Goal: Navigation & Orientation: Find specific page/section

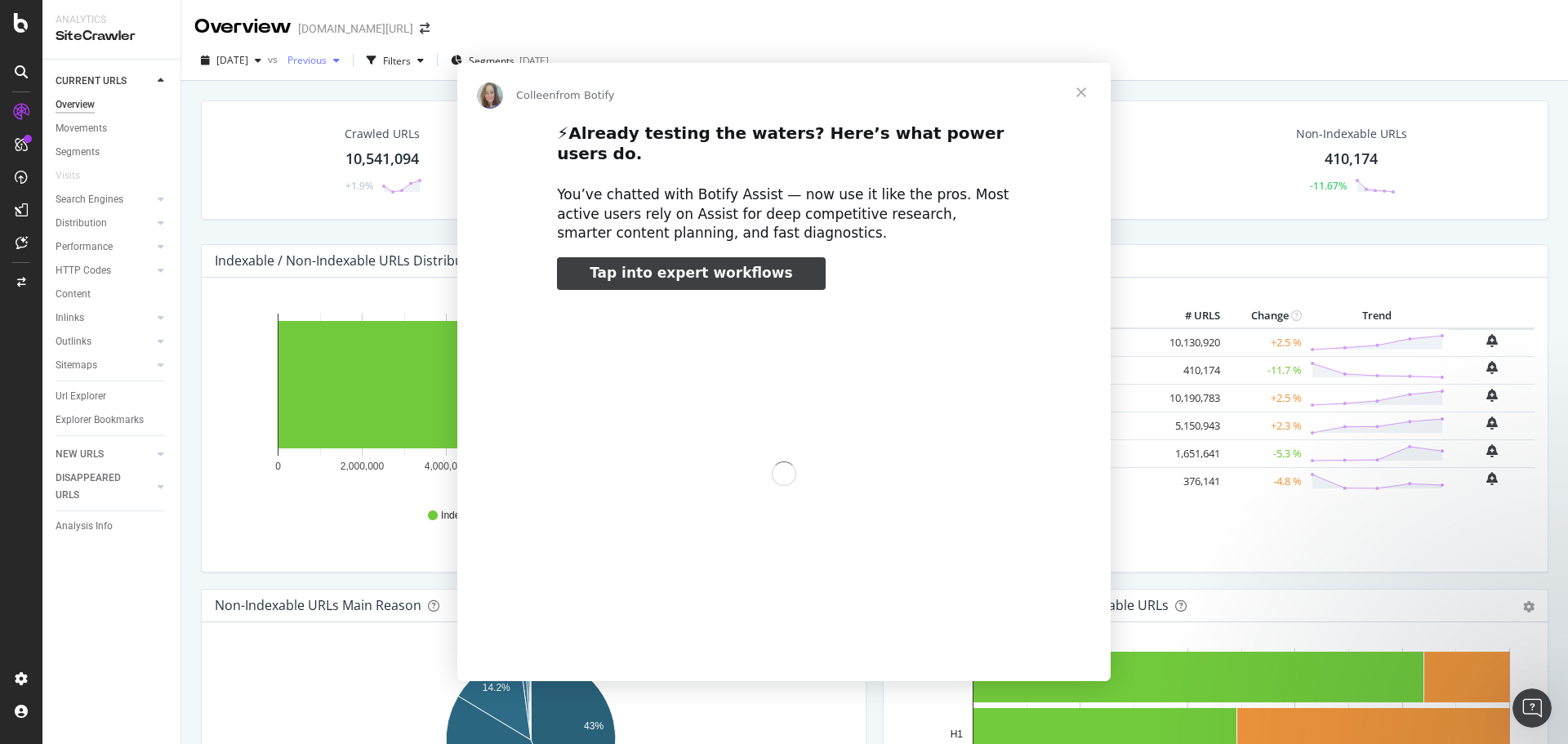
click at [263, 62] on div "Intercom messenger" at bounding box center [784, 372] width 1568 height 744
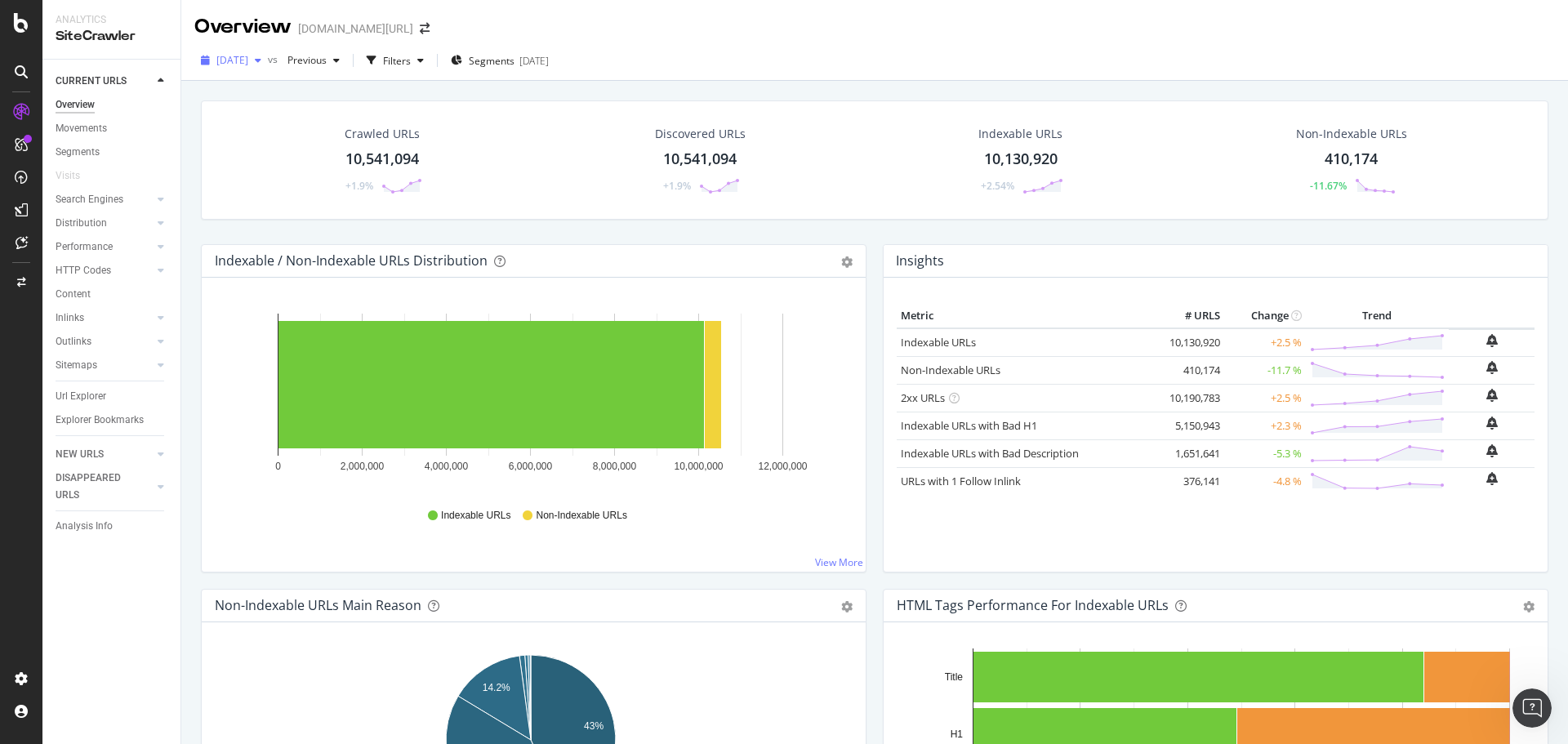
click at [230, 61] on span "[DATE]" at bounding box center [233, 60] width 32 height 14
click at [700, 39] on div "Overview [DOMAIN_NAME][URL]" at bounding box center [874, 20] width 1386 height 41
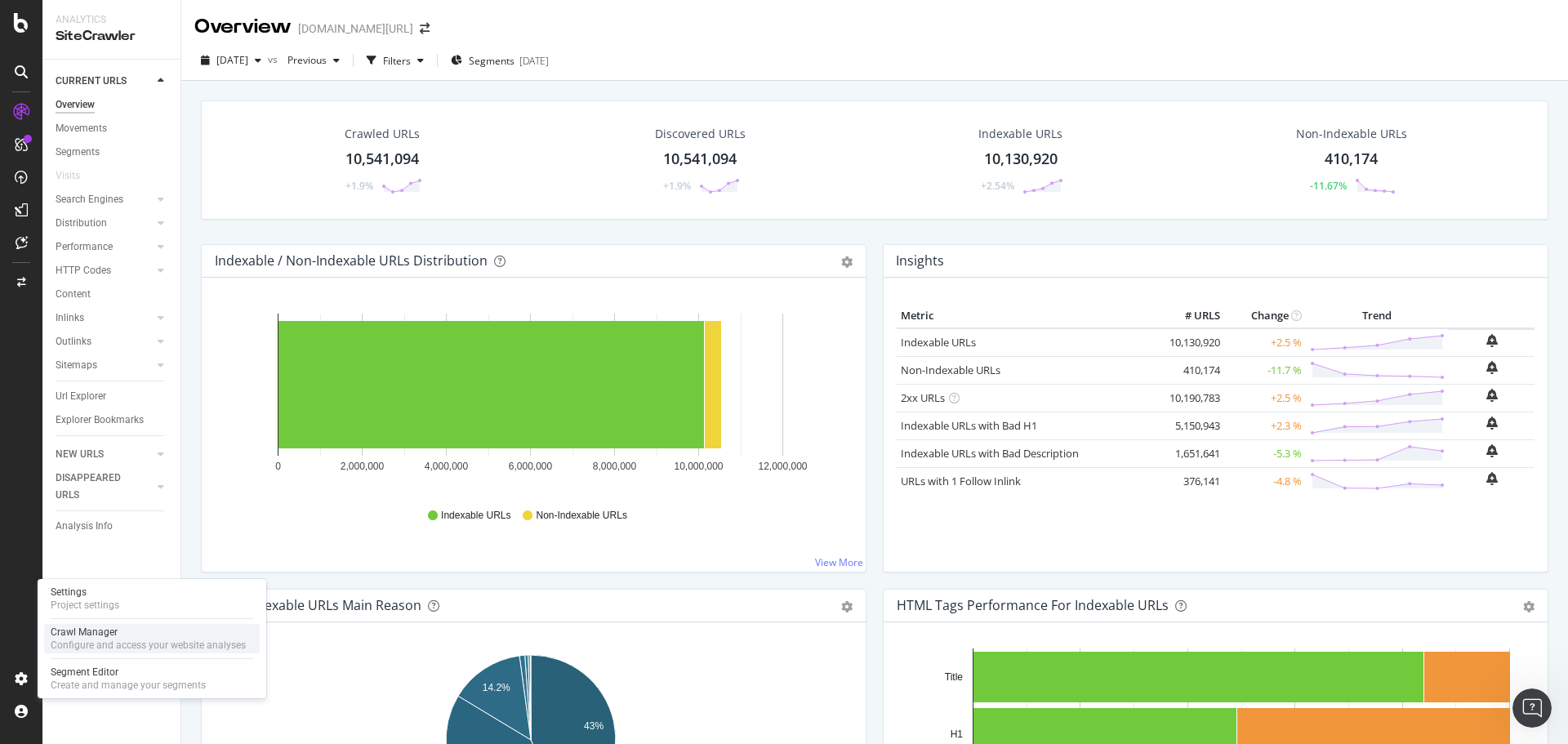
click at [107, 650] on div "Configure and access your website analyses" at bounding box center [148, 644] width 195 height 13
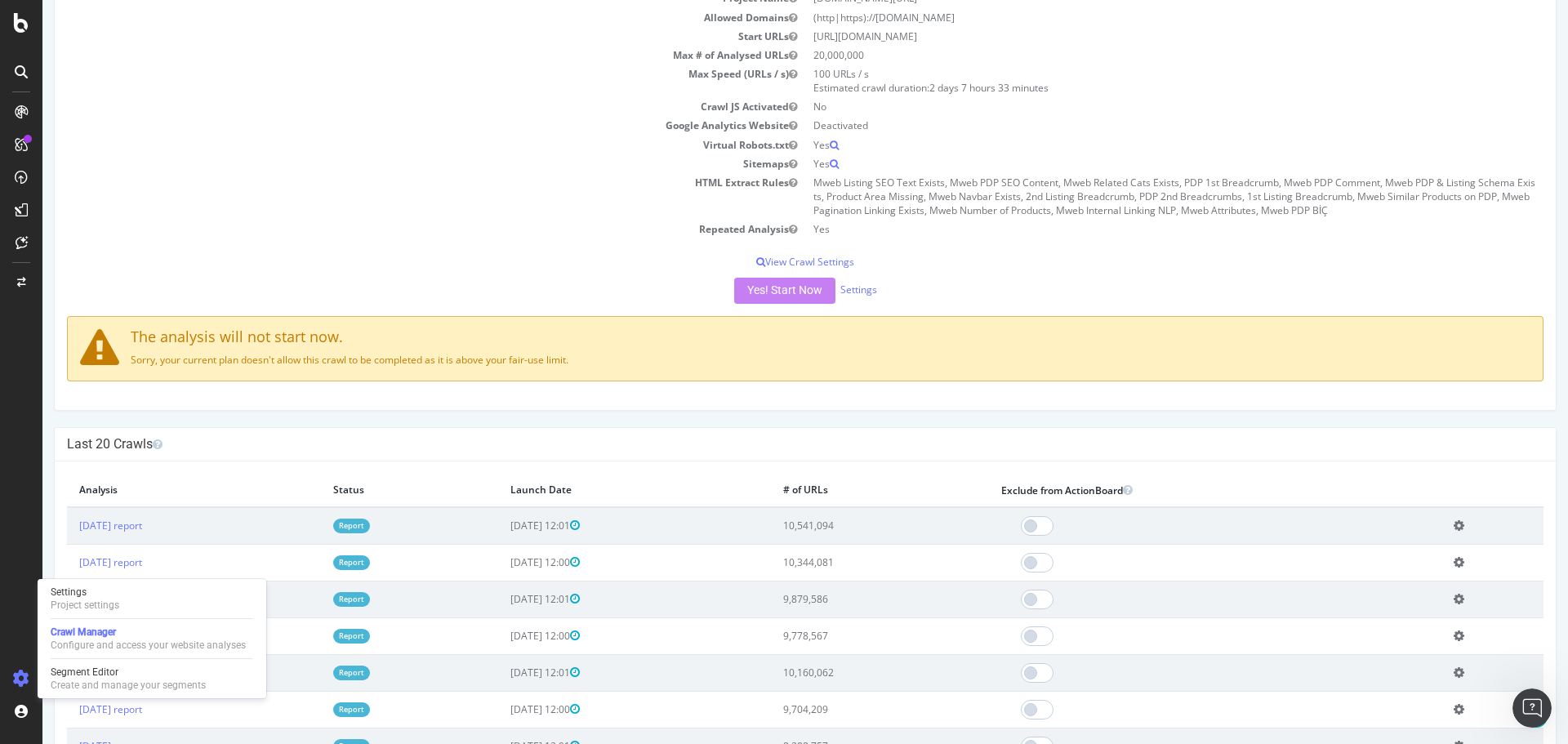
scroll to position [326, 0]
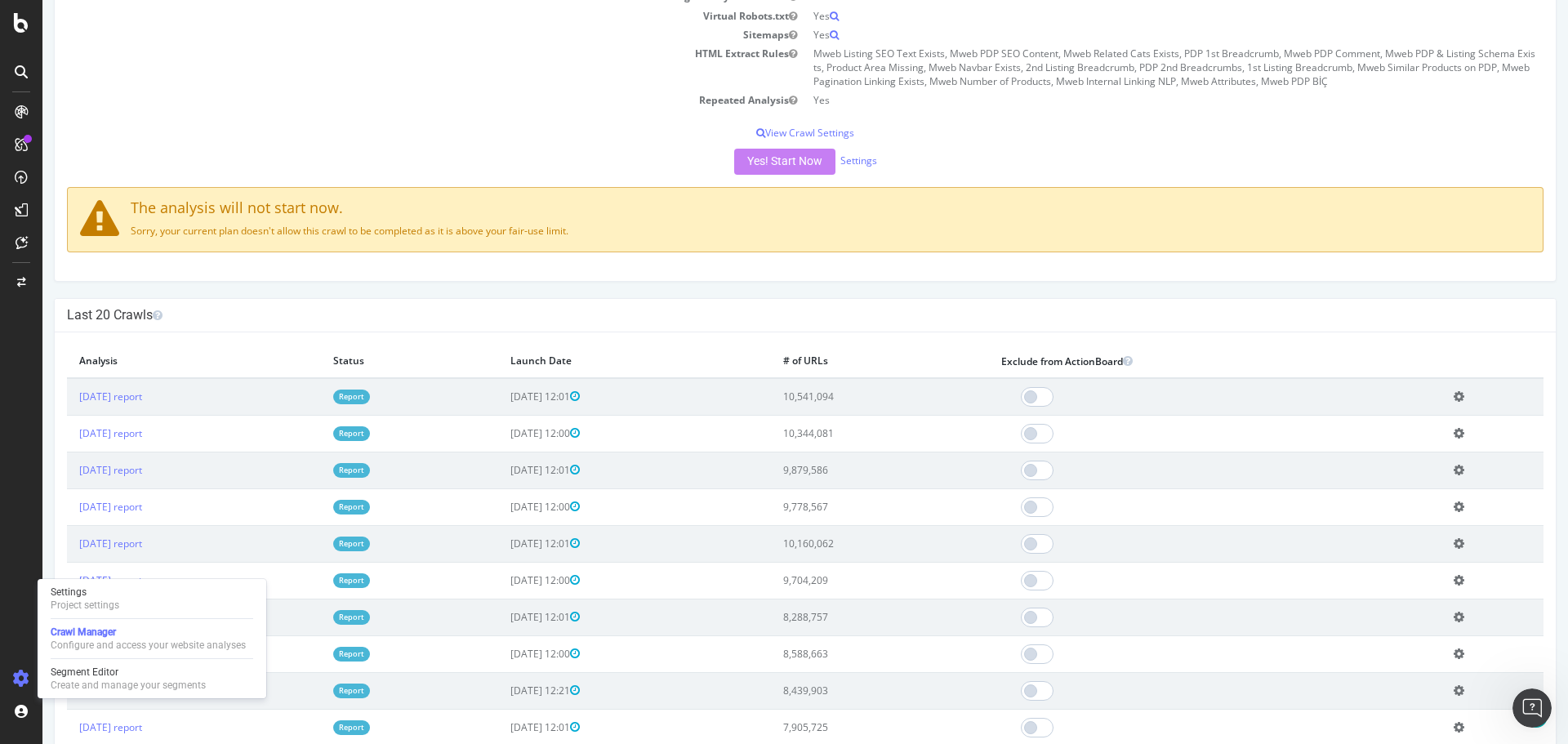
click at [524, 290] on div "[DOMAIN_NAME][URL] [DOMAIN_NAME] × × Next Launch Scheduled for: [DATE] 12:00 (R…" at bounding box center [805, 717] width 1526 height 2055
click at [598, 295] on div "[DOMAIN_NAME][URL] [DOMAIN_NAME] × × Next Launch Scheduled for: [DATE] 12:00 (R…" at bounding box center [805, 717] width 1526 height 2055
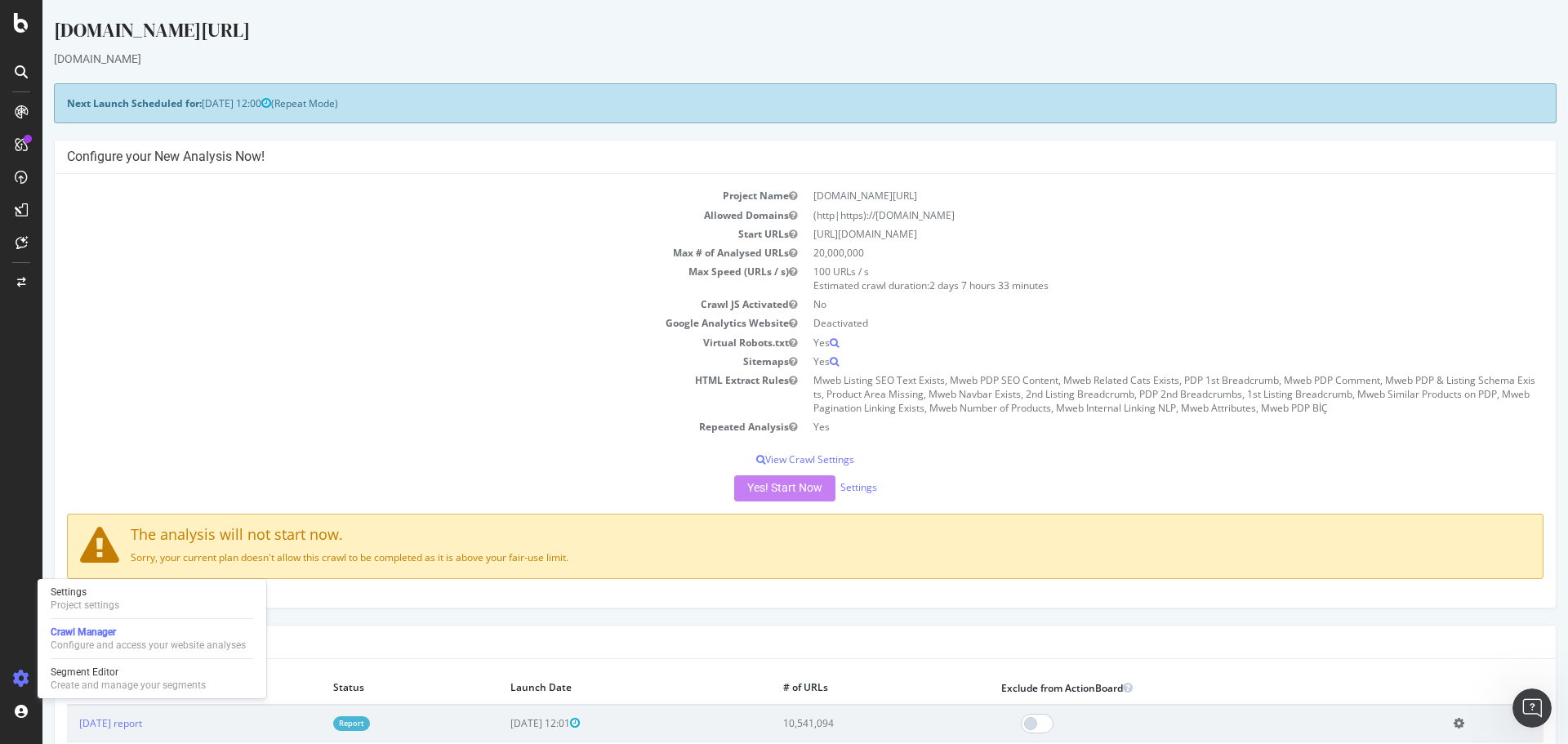
click at [244, 386] on td "HTML Extract Rules" at bounding box center [436, 393] width 738 height 46
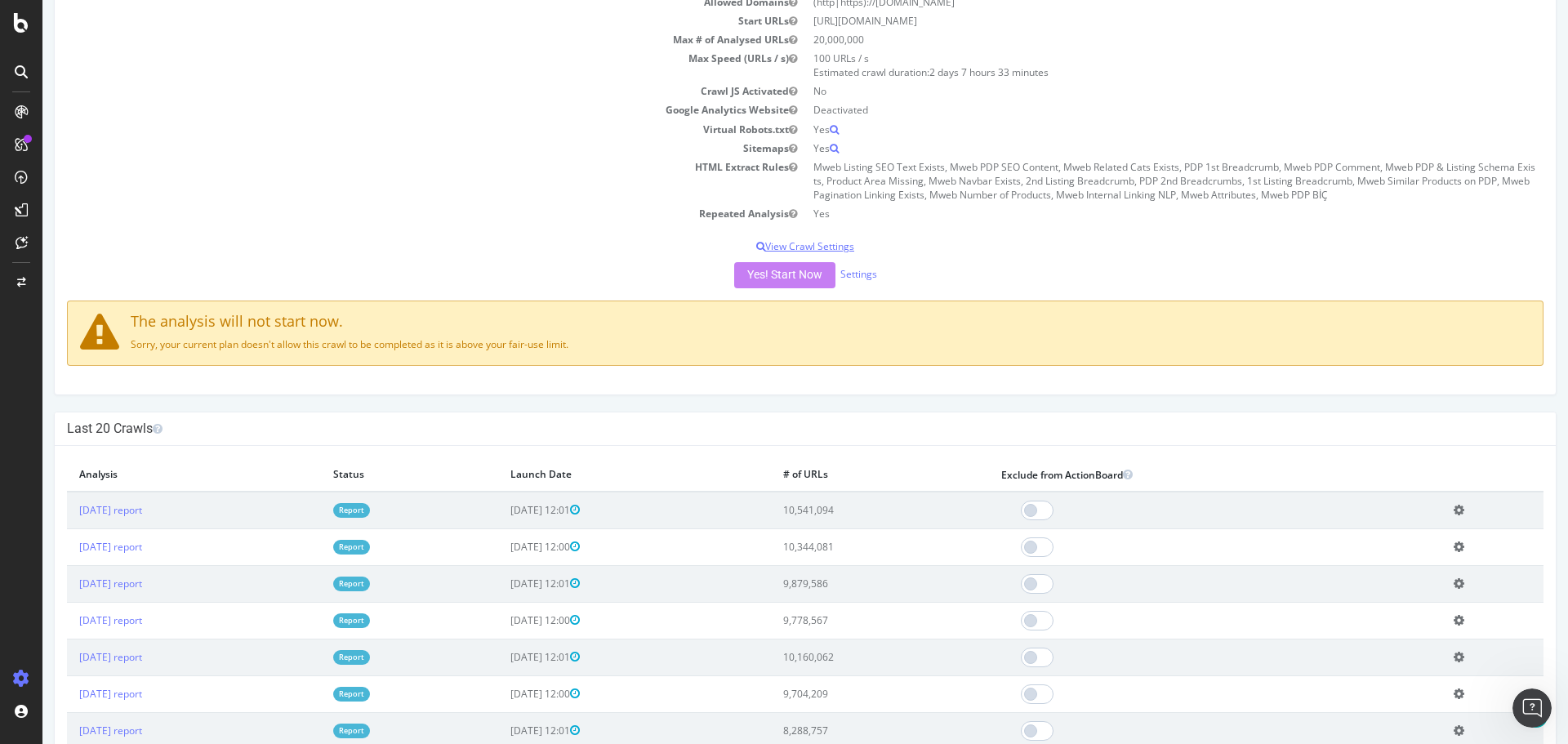
scroll to position [22, 0]
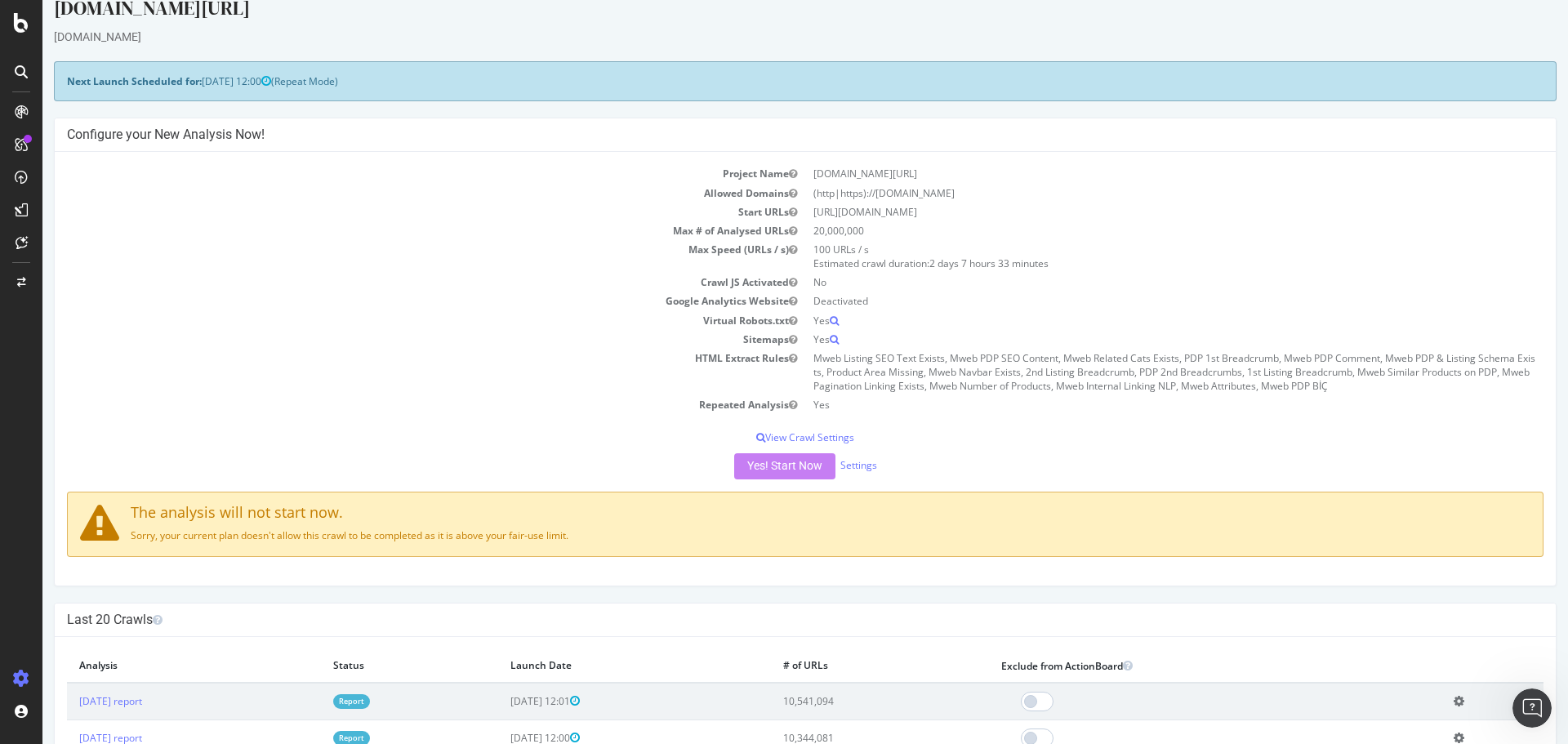
drag, startPoint x: 216, startPoint y: 533, endPoint x: 376, endPoint y: 538, distance: 160.1
click at [368, 540] on p "Sorry, your current plan doesn't allow this crawl to be completed as it is abov…" at bounding box center [805, 535] width 1450 height 14
click at [381, 537] on p "Sorry, your current plan doesn't allow this crawl to be completed as it is abov…" at bounding box center [805, 535] width 1450 height 14
click at [370, 411] on td "Repeated Analysis" at bounding box center [436, 404] width 738 height 19
click at [476, 331] on td "Sitemaps" at bounding box center [436, 339] width 738 height 19
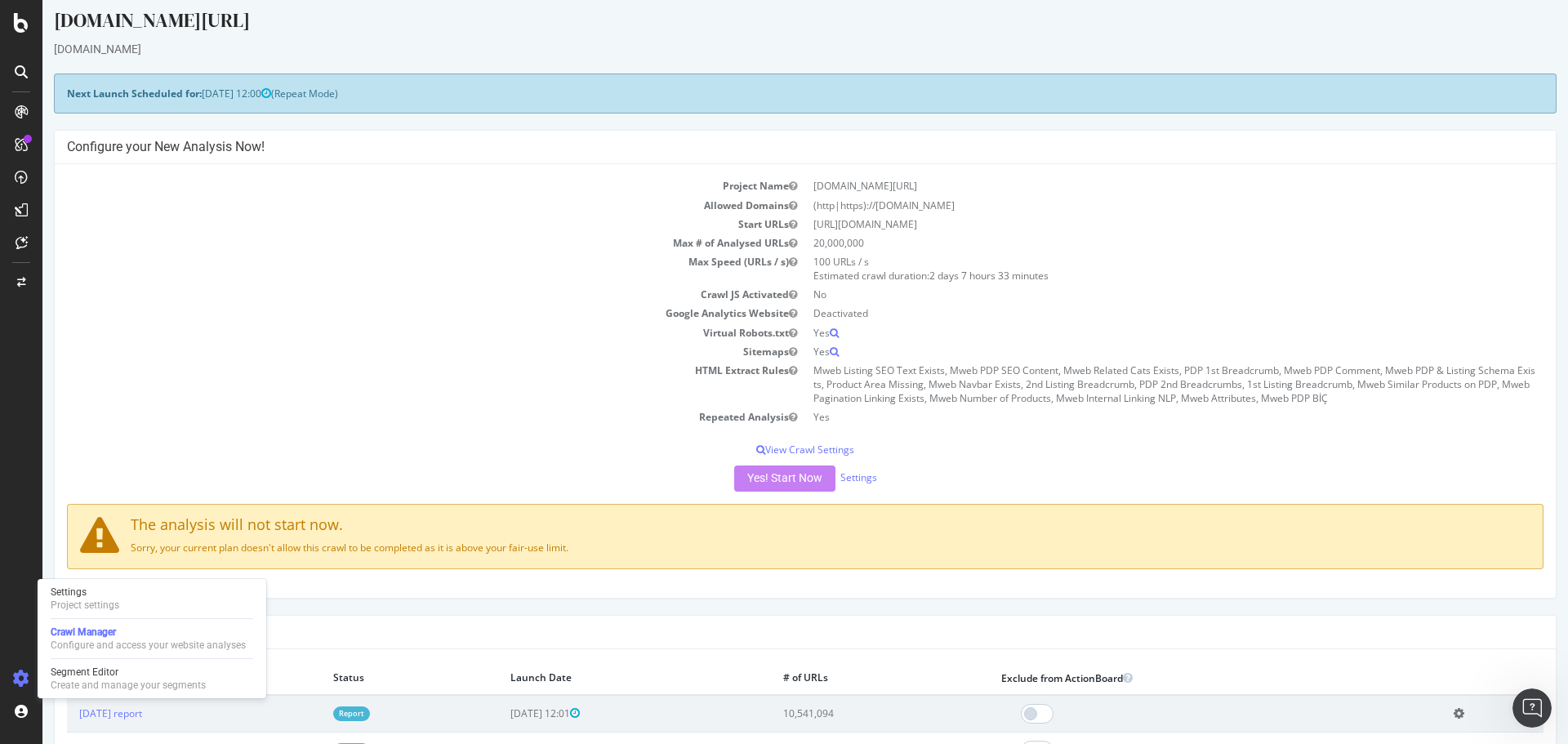
scroll to position [0, 0]
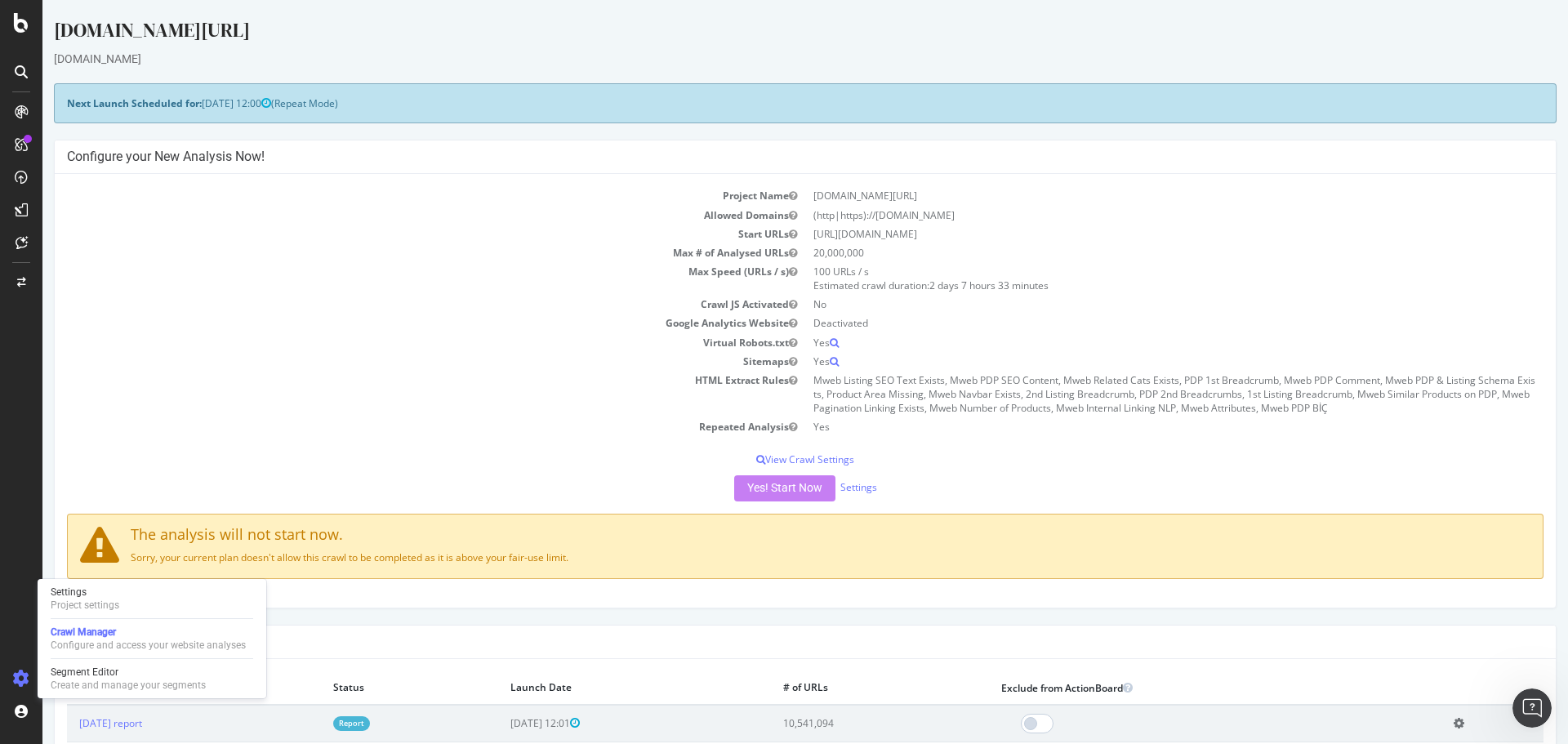
click at [331, 372] on td "HTML Extract Rules" at bounding box center [436, 393] width 738 height 46
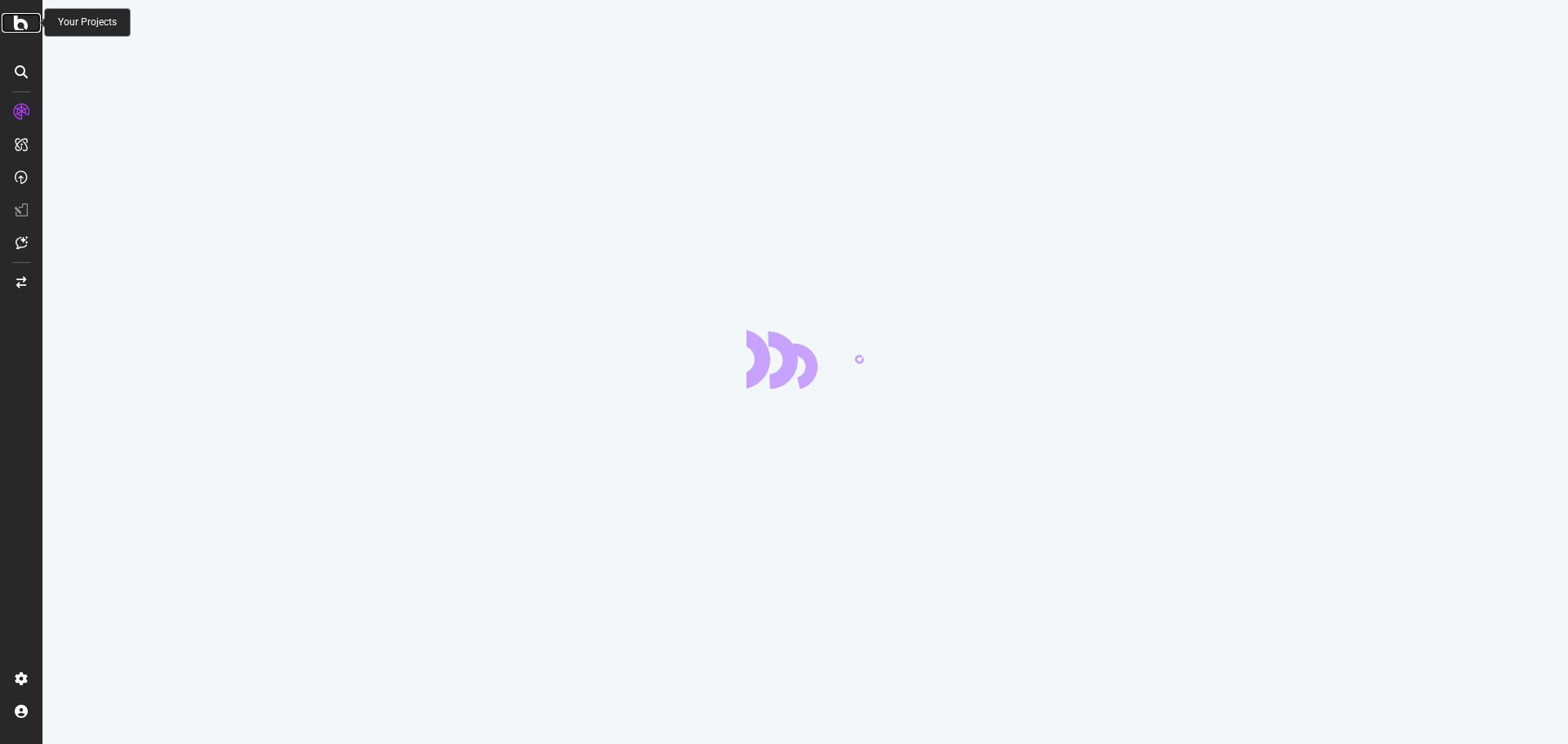
click at [19, 27] on icon at bounding box center [20, 22] width 14 height 19
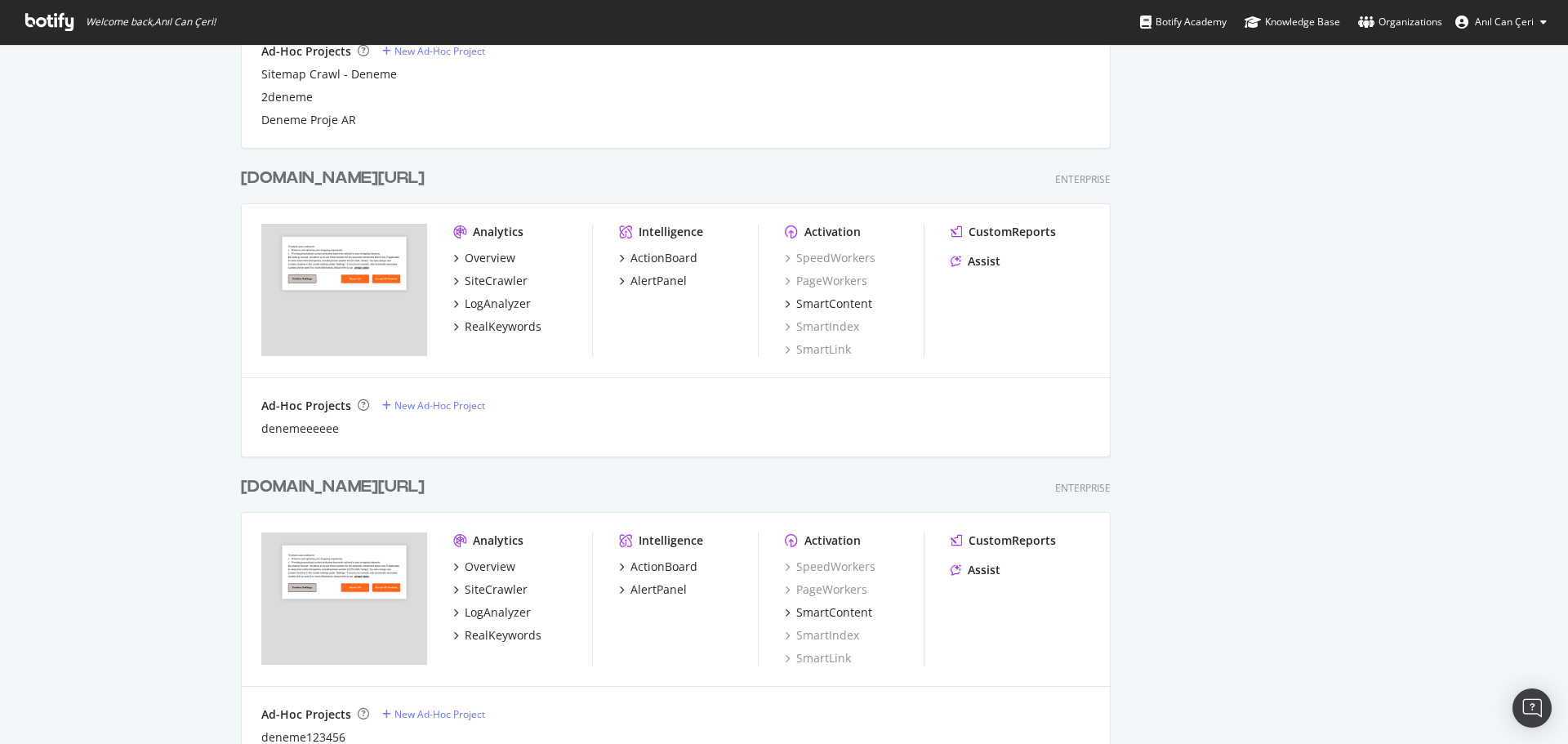
scroll to position [695, 0]
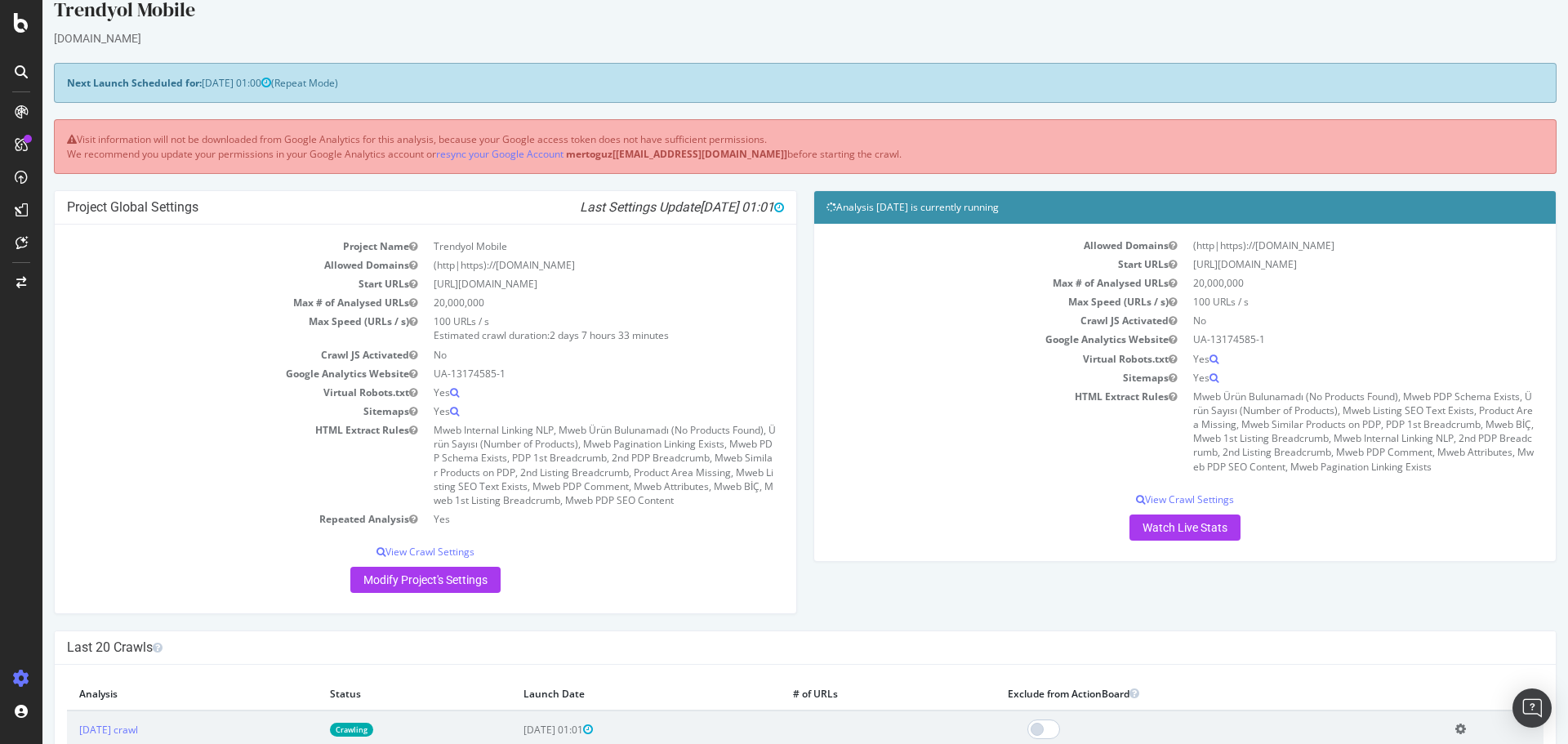
scroll to position [19, 0]
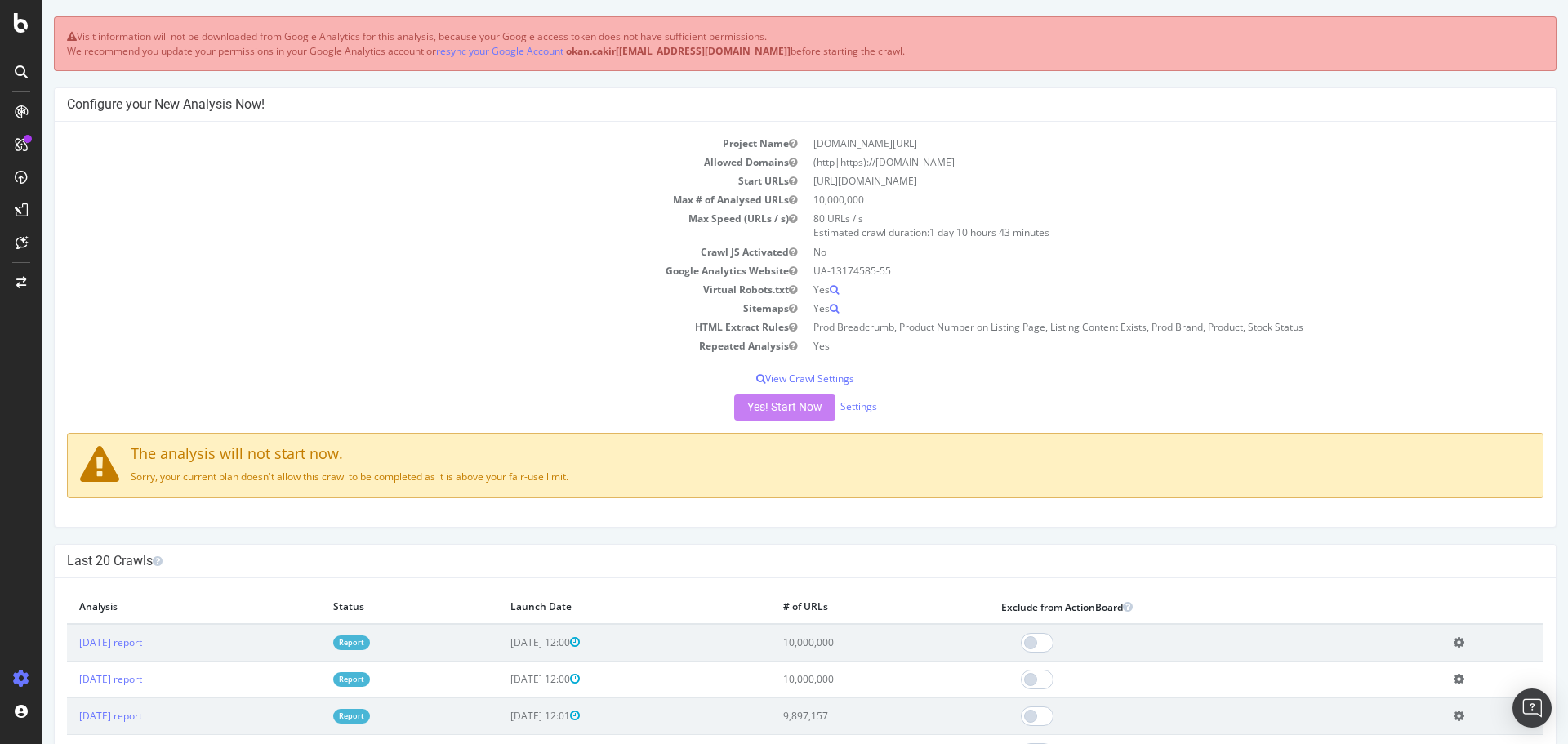
scroll to position [132, 0]
